Goal: Information Seeking & Learning: Learn about a topic

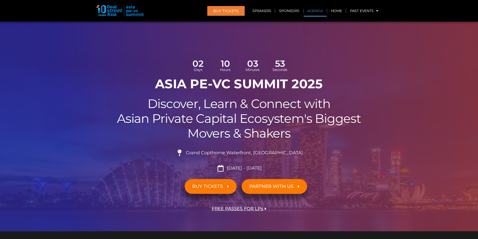
scroll to position [365, 0]
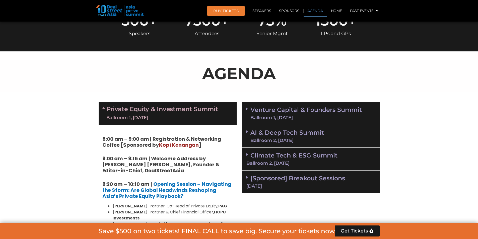
scroll to position [315, 0]
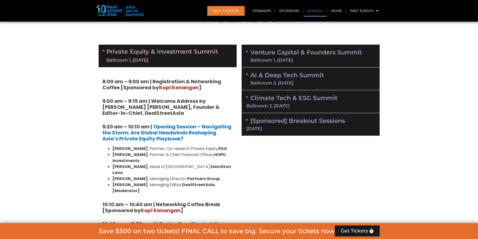
drag, startPoint x: 382, startPoint y: 175, endPoint x: 206, endPoint y: 149, distance: 178.4
click at [207, 140] on h5 "9:20 am – 10:10 am | Opening Session – Navigating the Storm: Are Global Headwin…" at bounding box center [167, 133] width 131 height 18
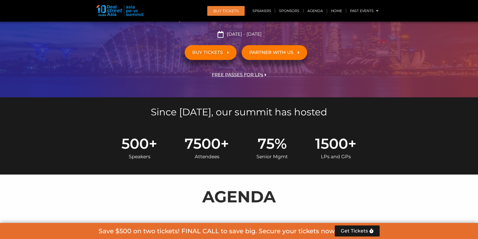
scroll to position [134, 0]
click at [314, 12] on link "Agenda" at bounding box center [315, 11] width 23 height 12
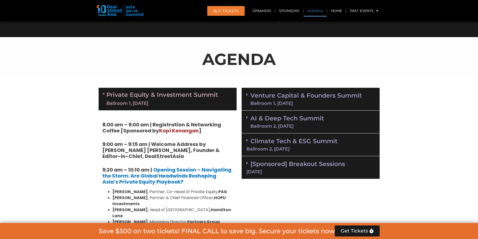
scroll to position [271, 0]
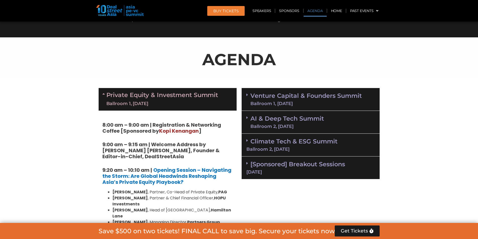
click at [294, 119] on link "AI & Deep Tech Summit Ballroom 2, [DATE]" at bounding box center [288, 122] width 74 height 13
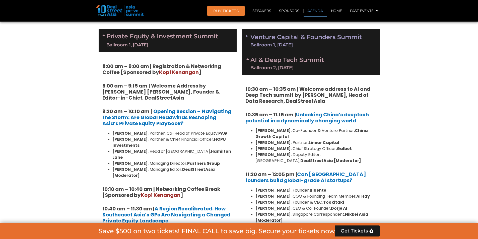
scroll to position [322, 0]
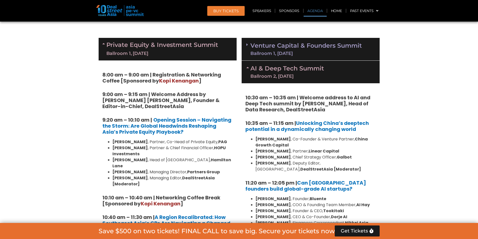
click at [245, 67] on div "AI & Deep Tech Summit Ballroom 2, [DATE]" at bounding box center [311, 72] width 138 height 23
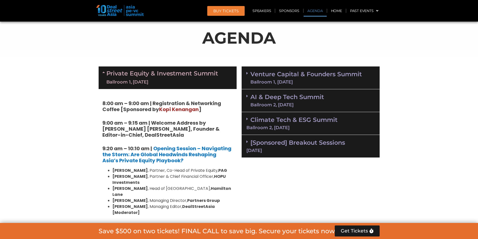
scroll to position [221, 0]
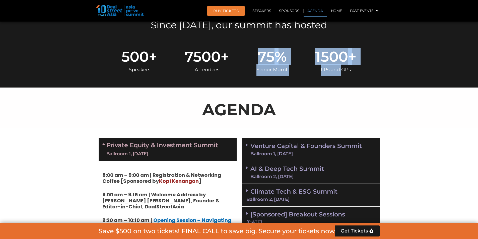
drag, startPoint x: 341, startPoint y: 85, endPoint x: 233, endPoint y: 86, distance: 107.9
click at [233, 86] on div "500 + Speakers 7500 + Attendees 75 % Senior Mgmt 1500 + LPs and GPs" at bounding box center [239, 63] width 286 height 50
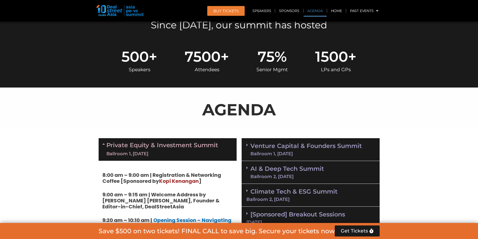
click at [295, 105] on p "AGENDA" at bounding box center [239, 110] width 281 height 24
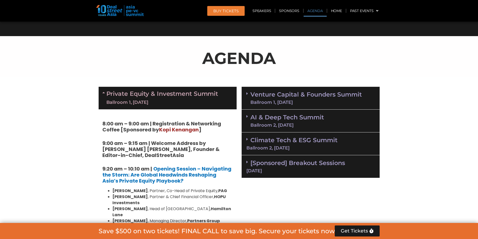
scroll to position [306, 0]
